Goal: Task Accomplishment & Management: Use online tool/utility

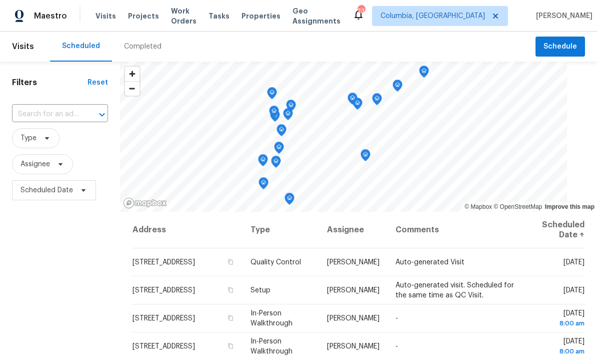
click at [144, 18] on span "Projects" at bounding box center [143, 16] width 31 height 10
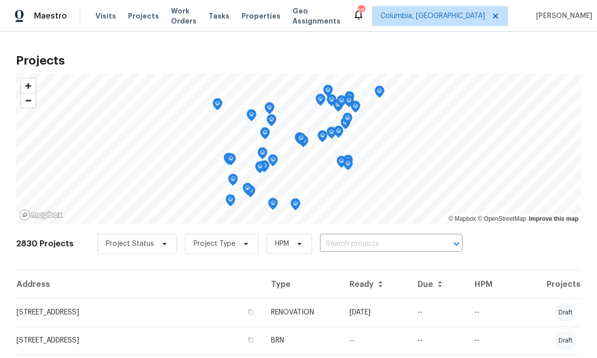
click at [348, 250] on input "text" at bounding box center [377, 244] width 115 height 16
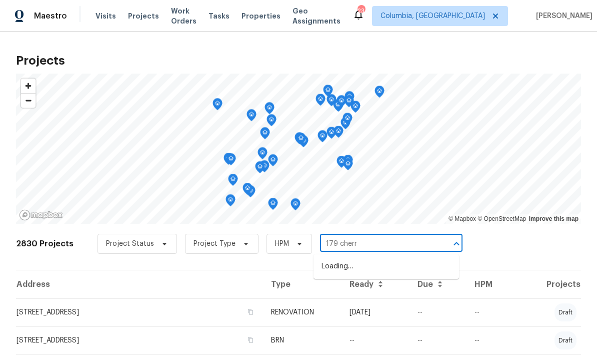
type input "179 cherry"
click at [384, 263] on li "179 Cherry Grove Dr, West Columbia, SC 29170" at bounding box center [387, 266] width 146 height 17
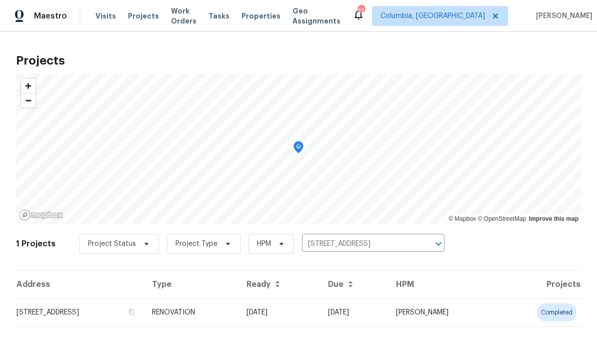
click at [133, 315] on td "179 Cherry Grove Dr, West Columbia, SC 29170" at bounding box center [80, 312] width 128 height 28
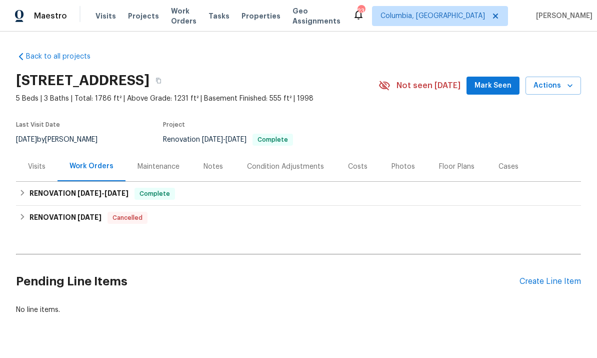
click at [402, 169] on div "Photos" at bounding box center [404, 167] width 24 height 10
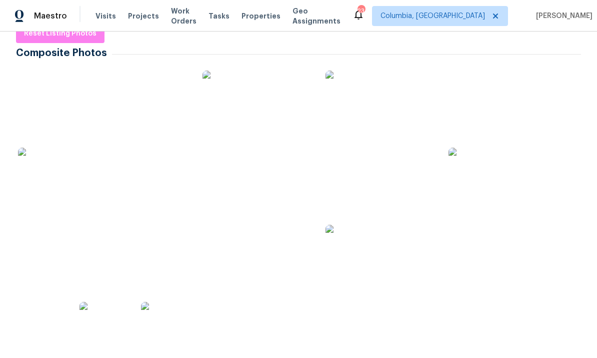
scroll to position [168, 0]
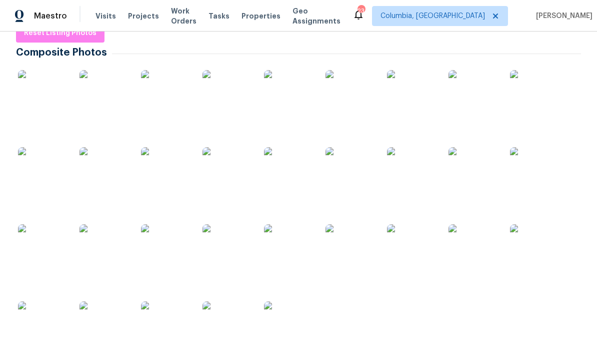
click at [49, 101] on img at bounding box center [43, 95] width 50 height 50
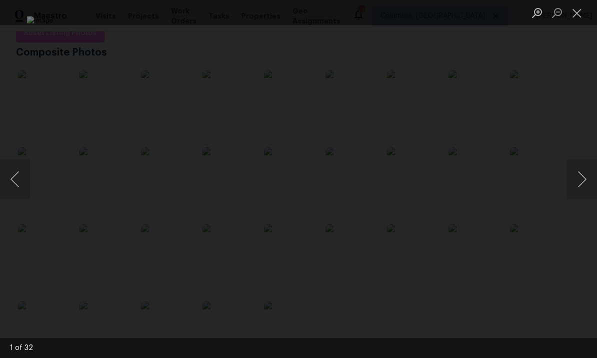
click at [584, 188] on button "Next image" at bounding box center [582, 179] width 30 height 40
click at [585, 179] on button "Next image" at bounding box center [582, 179] width 30 height 40
click at [592, 180] on button "Next image" at bounding box center [582, 179] width 30 height 40
click at [586, 177] on button "Next image" at bounding box center [582, 179] width 30 height 40
click at [584, 179] on button "Next image" at bounding box center [582, 179] width 30 height 40
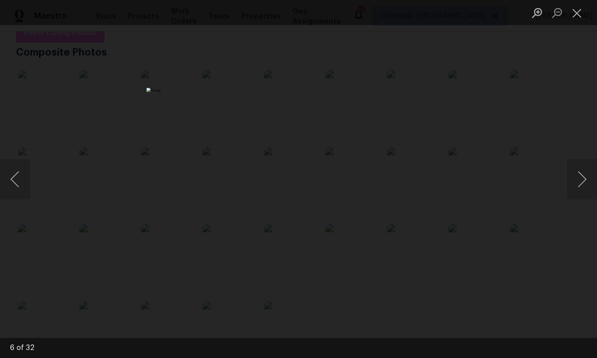
click at [585, 178] on button "Next image" at bounding box center [582, 179] width 30 height 40
click at [586, 176] on button "Next image" at bounding box center [582, 179] width 30 height 40
click at [584, 178] on button "Next image" at bounding box center [582, 179] width 30 height 40
click at [585, 182] on button "Next image" at bounding box center [582, 179] width 30 height 40
click at [583, 182] on button "Next image" at bounding box center [582, 179] width 30 height 40
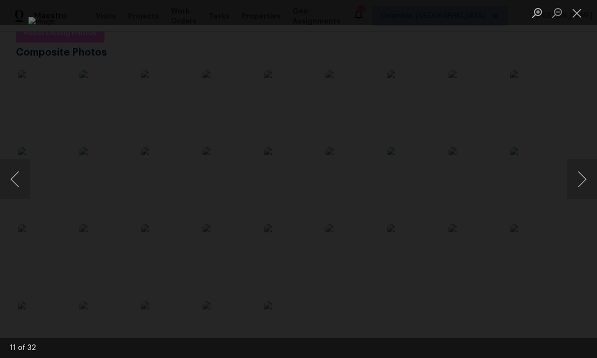
click at [585, 181] on button "Next image" at bounding box center [582, 179] width 30 height 40
click at [583, 181] on button "Next image" at bounding box center [582, 179] width 30 height 40
click at [585, 181] on button "Next image" at bounding box center [582, 179] width 30 height 40
click at [583, 180] on button "Next image" at bounding box center [582, 179] width 30 height 40
click at [582, 181] on button "Next image" at bounding box center [582, 179] width 30 height 40
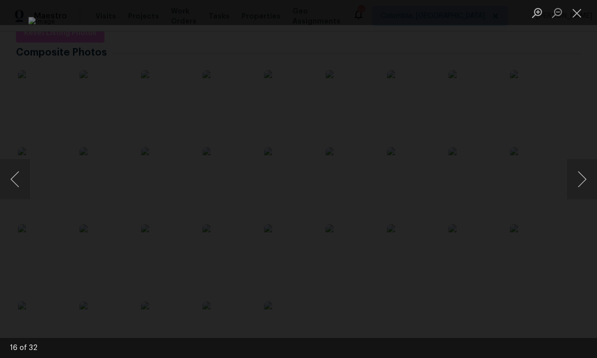
click at [585, 186] on button "Next image" at bounding box center [582, 179] width 30 height 40
click at [590, 179] on button "Next image" at bounding box center [582, 179] width 30 height 40
click at [595, 183] on button "Next image" at bounding box center [582, 179] width 30 height 40
click at [596, 168] on button "Next image" at bounding box center [582, 179] width 30 height 40
click at [595, 174] on button "Next image" at bounding box center [582, 179] width 30 height 40
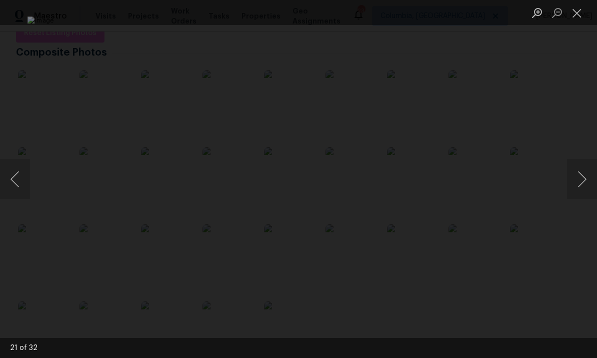
click at [595, 174] on button "Next image" at bounding box center [582, 179] width 30 height 40
click at [584, 182] on button "Next image" at bounding box center [582, 179] width 30 height 40
click at [585, 174] on button "Next image" at bounding box center [582, 179] width 30 height 40
click at [587, 172] on button "Next image" at bounding box center [582, 179] width 30 height 40
click at [588, 185] on button "Next image" at bounding box center [582, 179] width 30 height 40
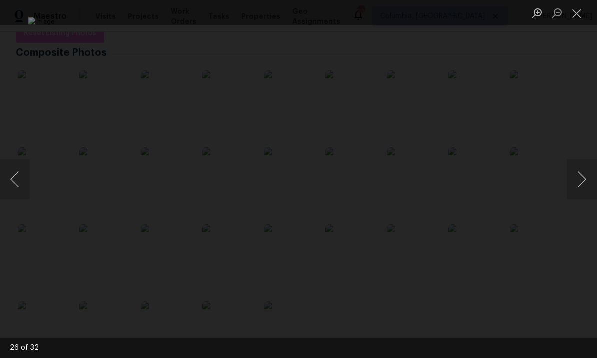
click at [584, 179] on button "Next image" at bounding box center [582, 179] width 30 height 40
click at [577, 17] on button "Close lightbox" at bounding box center [577, 13] width 20 height 18
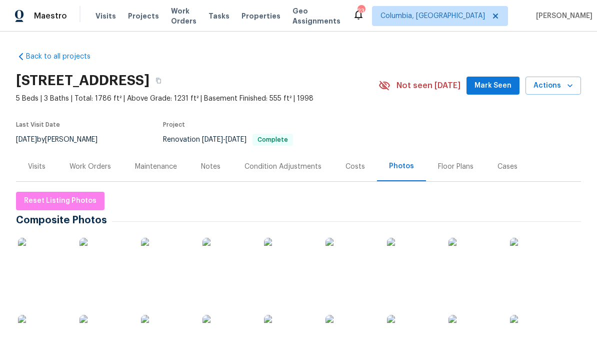
scroll to position [-1, 0]
click at [268, 21] on span "Properties" at bounding box center [261, 16] width 39 height 10
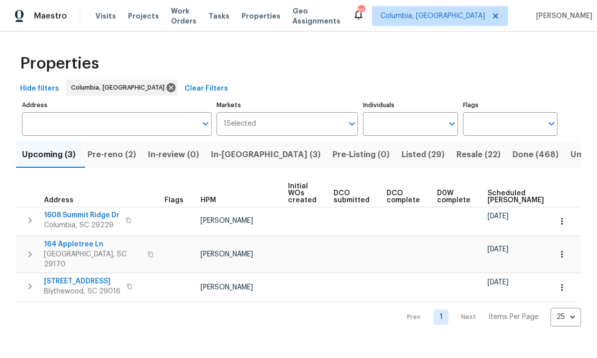
click at [127, 164] on button "Pre-reno (2)" at bounding box center [112, 155] width 61 height 26
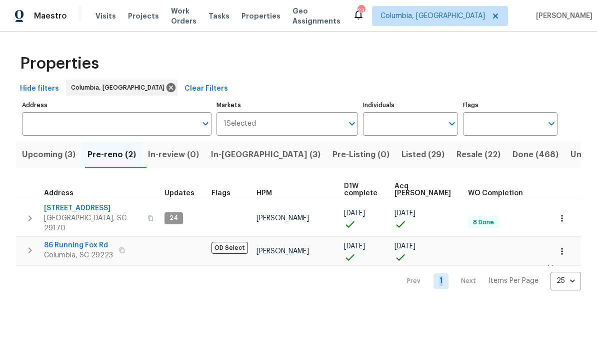
click at [165, 305] on html "Maestro Visits Projects Work Orders Tasks Properties Geo Assignments 23 Columbi…" at bounding box center [298, 153] width 597 height 306
click at [89, 212] on span "179 Cherry Grove Dr" at bounding box center [93, 208] width 98 height 10
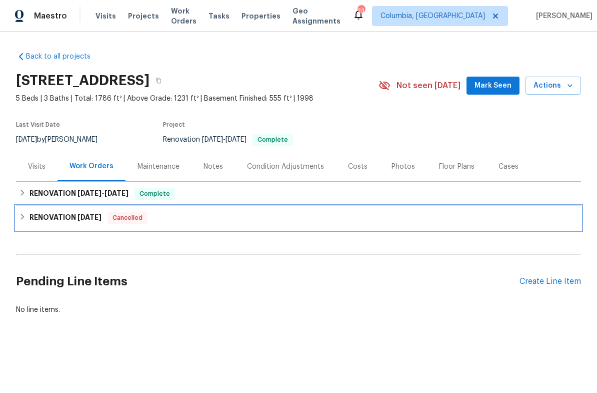
click at [82, 222] on h6 "RENOVATION 6/9/25" at bounding box center [66, 218] width 72 height 12
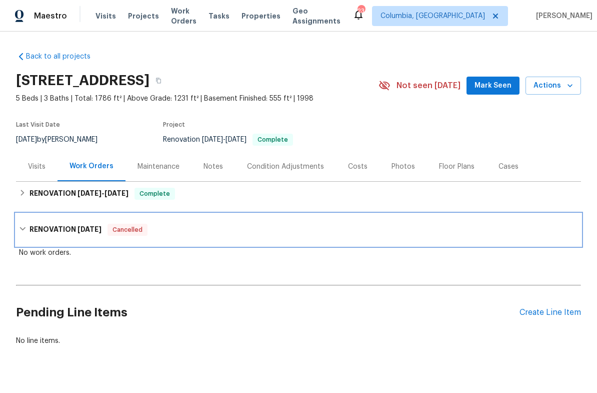
click at [85, 232] on span "6/9/25" at bounding box center [90, 229] width 24 height 7
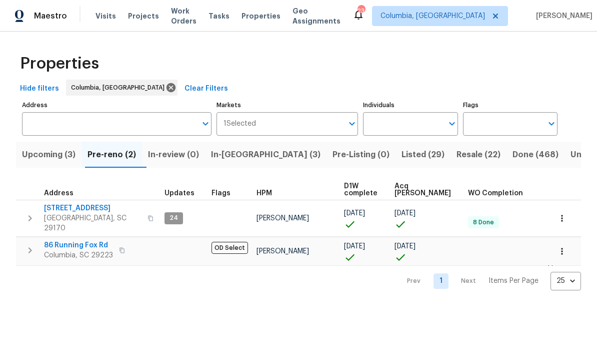
click at [272, 298] on div "Properties Hide filters [GEOGRAPHIC_DATA], [GEOGRAPHIC_DATA] Clear Filters Addr…" at bounding box center [298, 169] width 597 height 275
click at [244, 160] on span "In-[GEOGRAPHIC_DATA] (3)" at bounding box center [266, 155] width 110 height 14
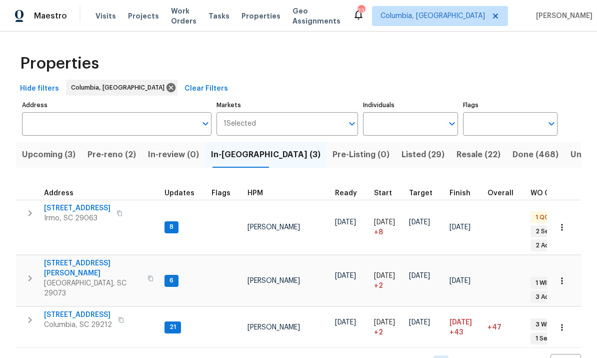
click at [75, 211] on span "[STREET_ADDRESS]" at bounding box center [77, 208] width 67 height 10
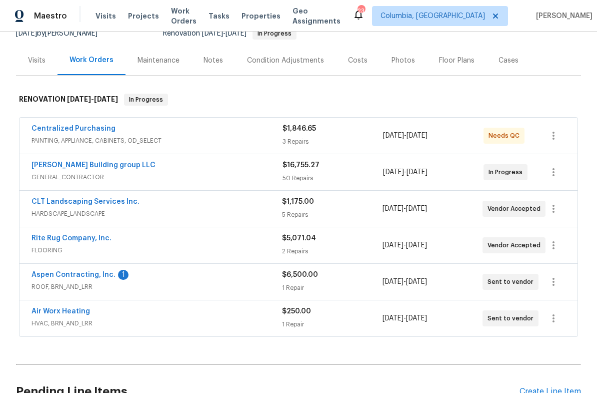
scroll to position [153, 0]
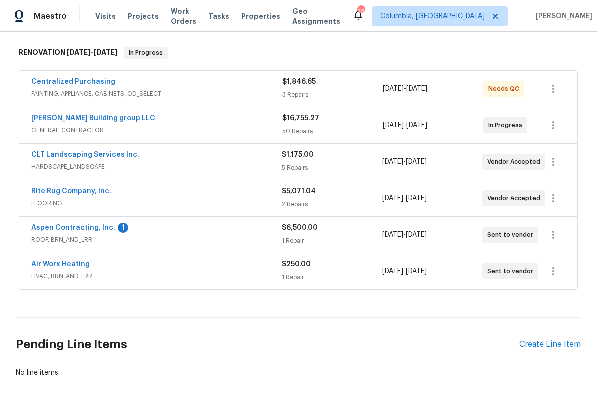
click at [96, 228] on link "Aspen Contracting, Inc." at bounding box center [74, 227] width 84 height 7
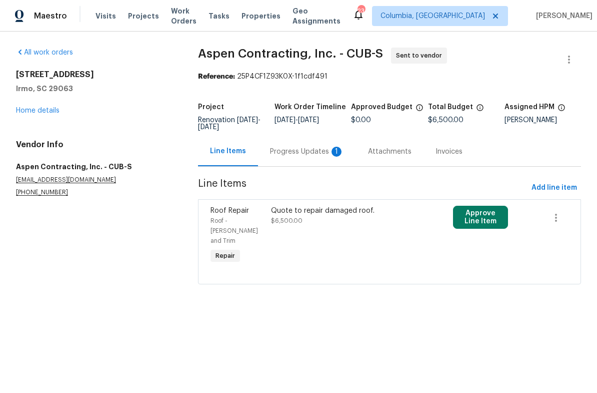
click at [264, 154] on div "Progress Updates 1" at bounding box center [307, 152] width 98 height 30
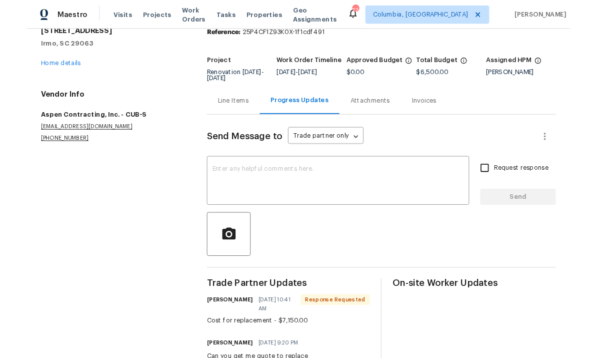
scroll to position [40, 0]
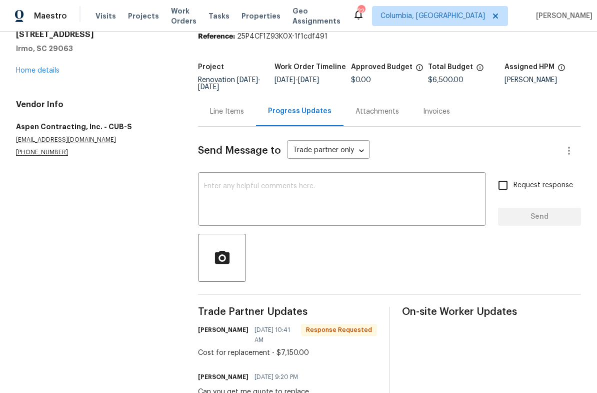
click at [304, 201] on textarea at bounding box center [342, 200] width 276 height 35
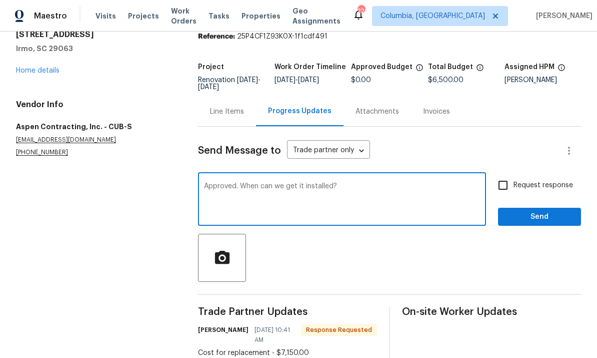
type textarea "Approved. When can we get it installed?"
click at [558, 233] on div "Send Message to Trade partner only Trade partner only ​ Approved. When can we g…" at bounding box center [389, 268] width 383 height 282
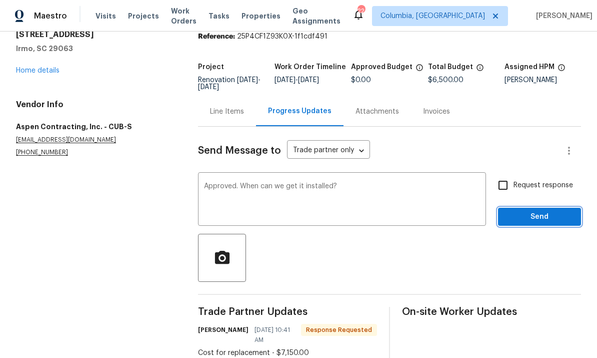
click at [556, 219] on span "Send" at bounding box center [539, 217] width 67 height 13
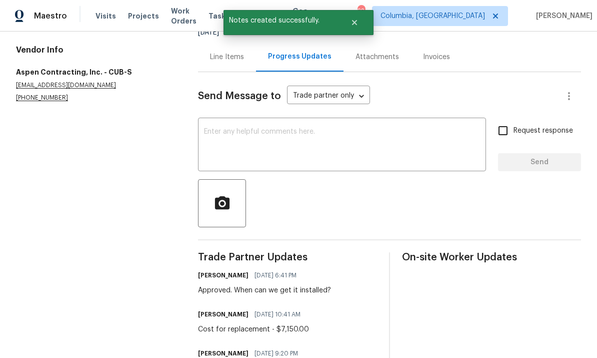
scroll to position [94, 0]
click at [223, 69] on div "Line Items" at bounding box center [227, 58] width 58 height 30
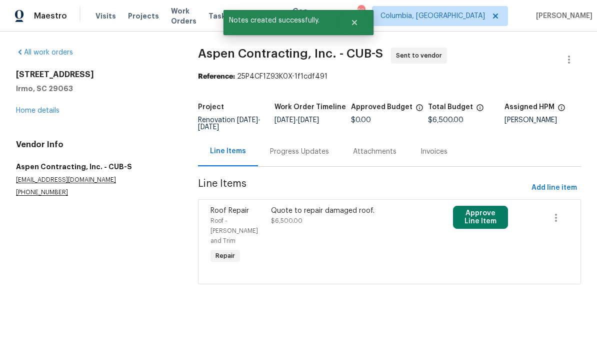
click at [320, 231] on div "Quote to repair damaged roof. $6,500.00" at bounding box center [344, 236] width 152 height 66
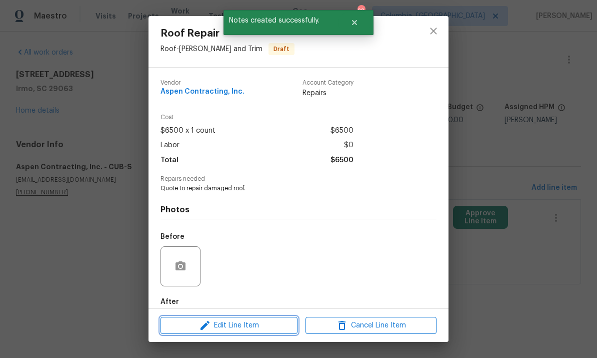
click at [248, 318] on button "Edit Line Item" at bounding box center [229, 326] width 137 height 18
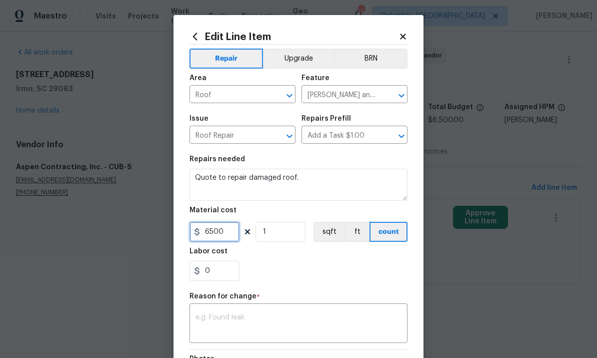
click at [228, 237] on input "6500" at bounding box center [215, 232] width 50 height 20
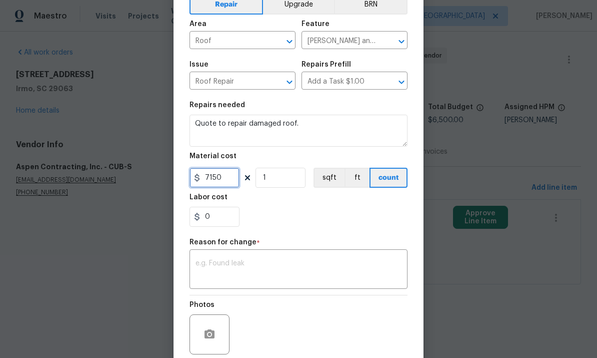
scroll to position [126, 0]
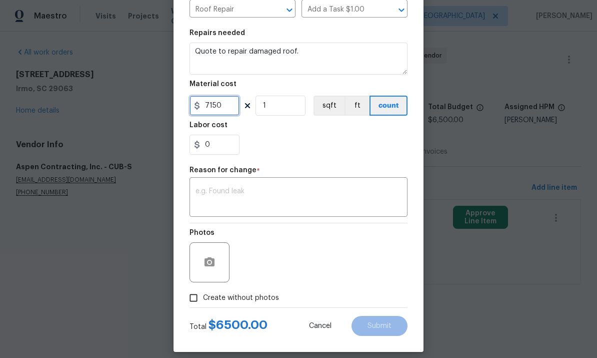
type input "7150"
click at [325, 208] on textarea at bounding box center [299, 198] width 206 height 21
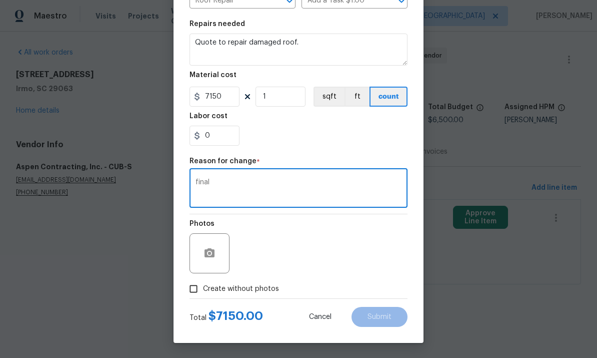
scroll to position [137, 0]
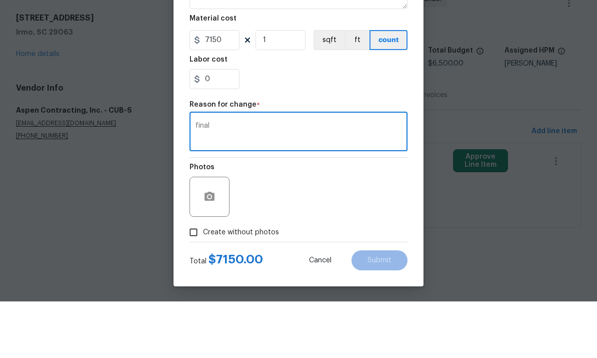
type textarea "final"
click at [353, 214] on div "Photos" at bounding box center [299, 246] width 218 height 65
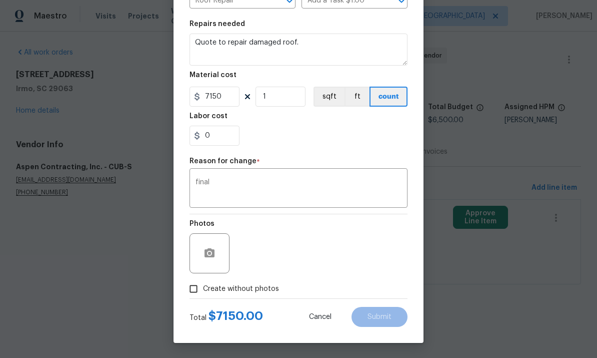
click at [357, 254] on div "Photos" at bounding box center [299, 246] width 218 height 65
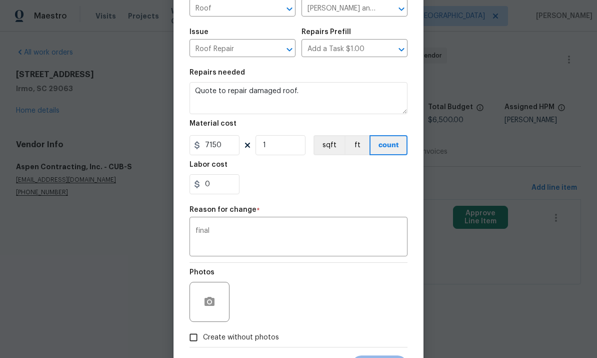
scroll to position [86, 0]
click at [199, 344] on input "Create without photos" at bounding box center [193, 337] width 19 height 19
checkbox input "true"
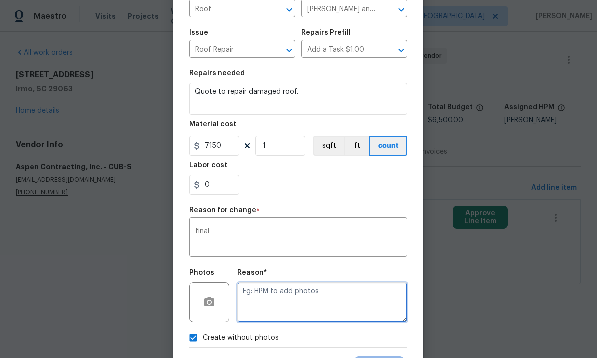
click at [308, 302] on textarea at bounding box center [323, 302] width 170 height 40
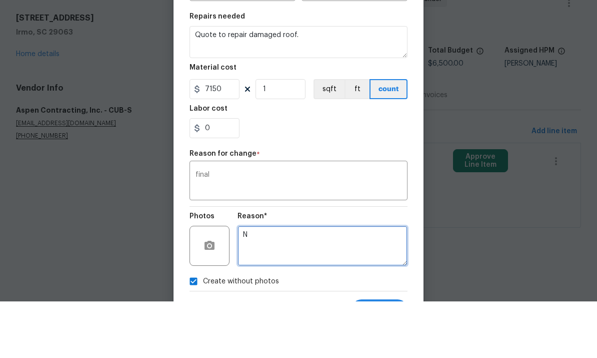
type textarea "NP"
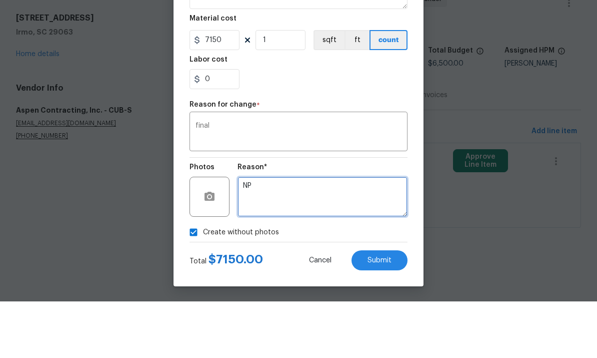
scroll to position [137, 0]
click at [200, 279] on input "Create without photos" at bounding box center [193, 288] width 19 height 19
checkbox input "false"
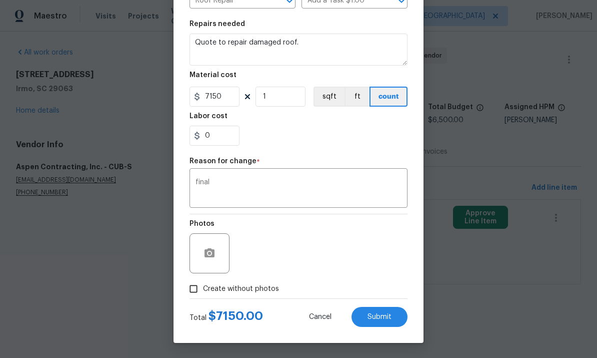
click at [204, 198] on textarea "final" at bounding box center [299, 189] width 206 height 21
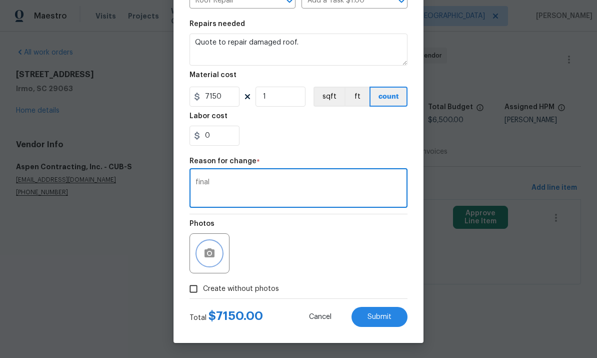
click at [212, 251] on icon "button" at bounding box center [210, 252] width 10 height 9
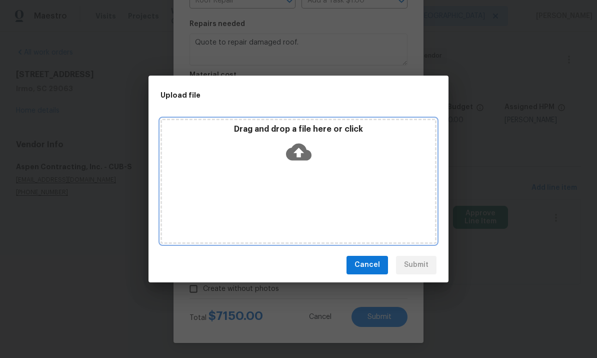
click at [298, 155] on icon at bounding box center [299, 152] width 26 height 26
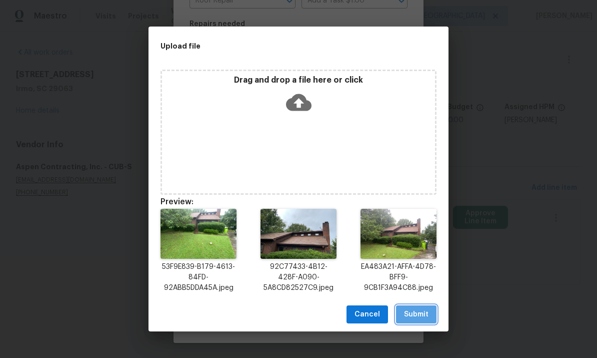
click at [420, 315] on span "Submit" at bounding box center [416, 314] width 25 height 13
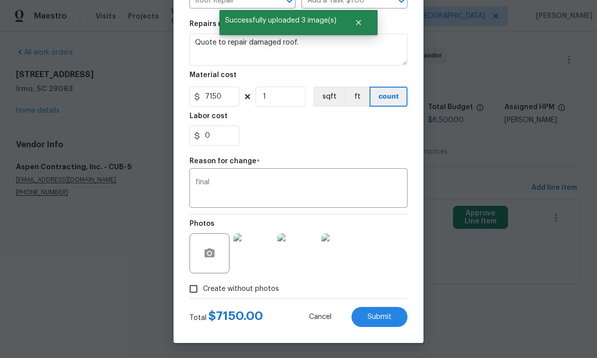
click at [385, 317] on span "Submit" at bounding box center [380, 317] width 24 height 8
type input "6500"
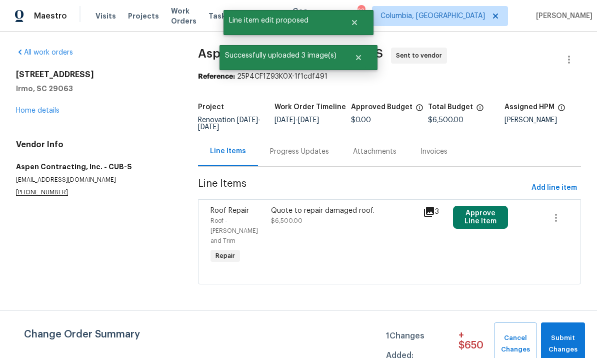
scroll to position [0, 0]
click at [564, 336] on span "Submit Changes" at bounding box center [563, 343] width 34 height 23
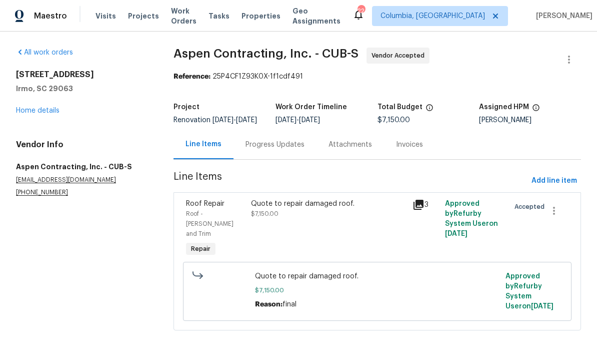
click at [38, 112] on link "Home details" at bounding box center [38, 110] width 44 height 7
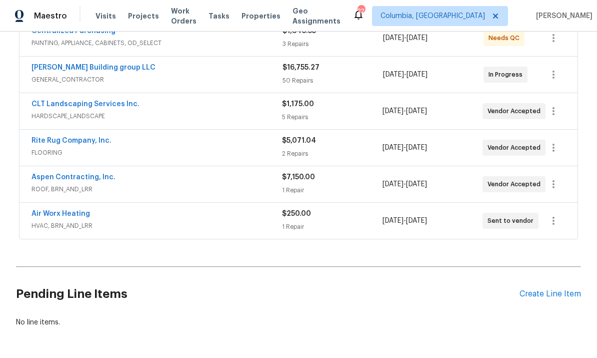
scroll to position [203, 0]
